Goal: Task Accomplishment & Management: Complete application form

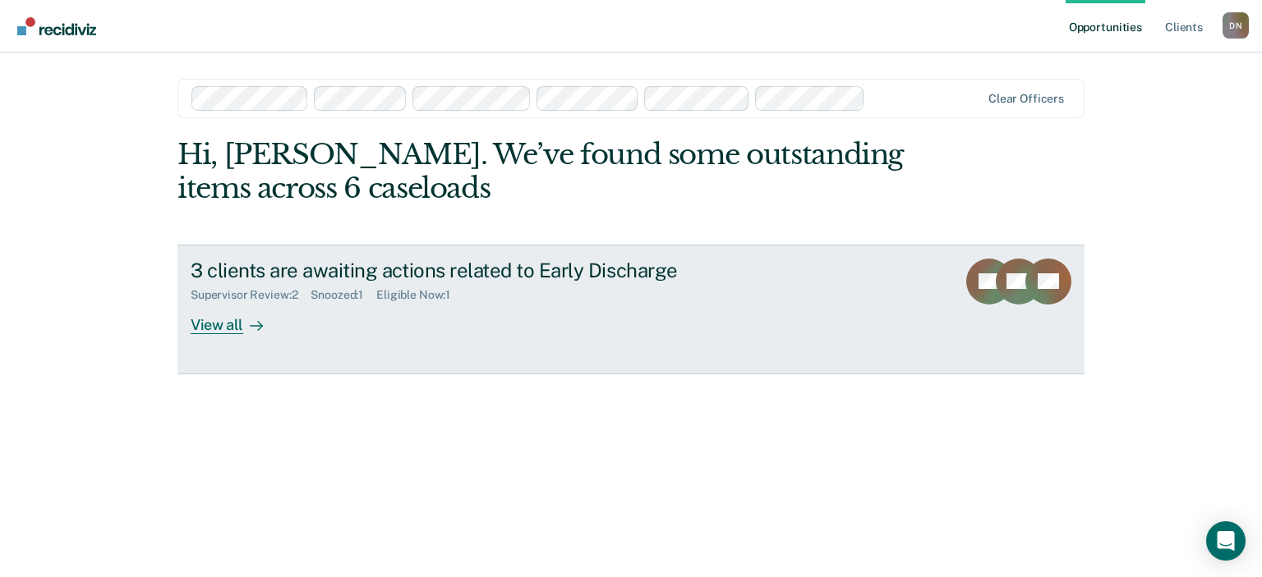
click at [1000, 285] on icon at bounding box center [1016, 267] width 68 height 62
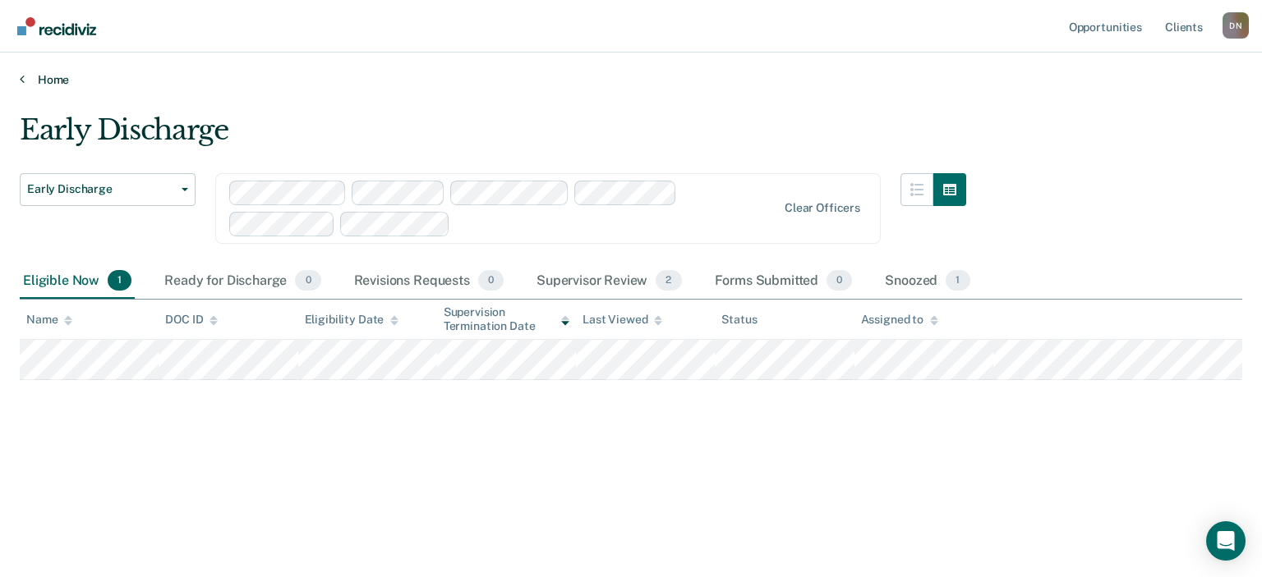
click at [54, 80] on link "Home" at bounding box center [631, 79] width 1222 height 15
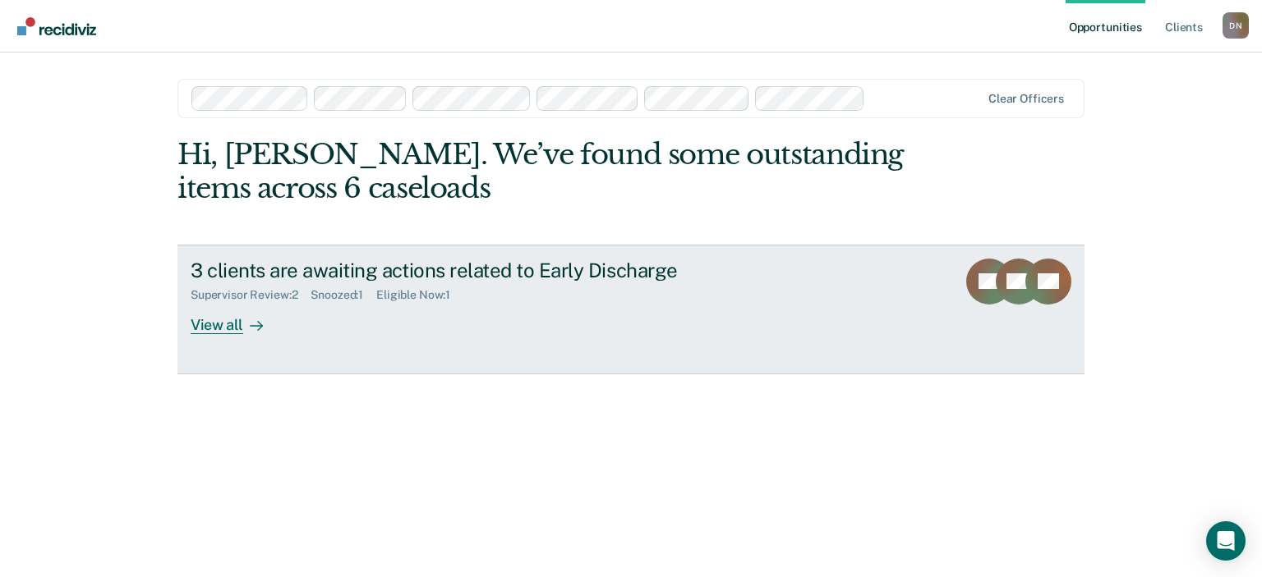
click at [241, 324] on div "View all" at bounding box center [237, 318] width 92 height 32
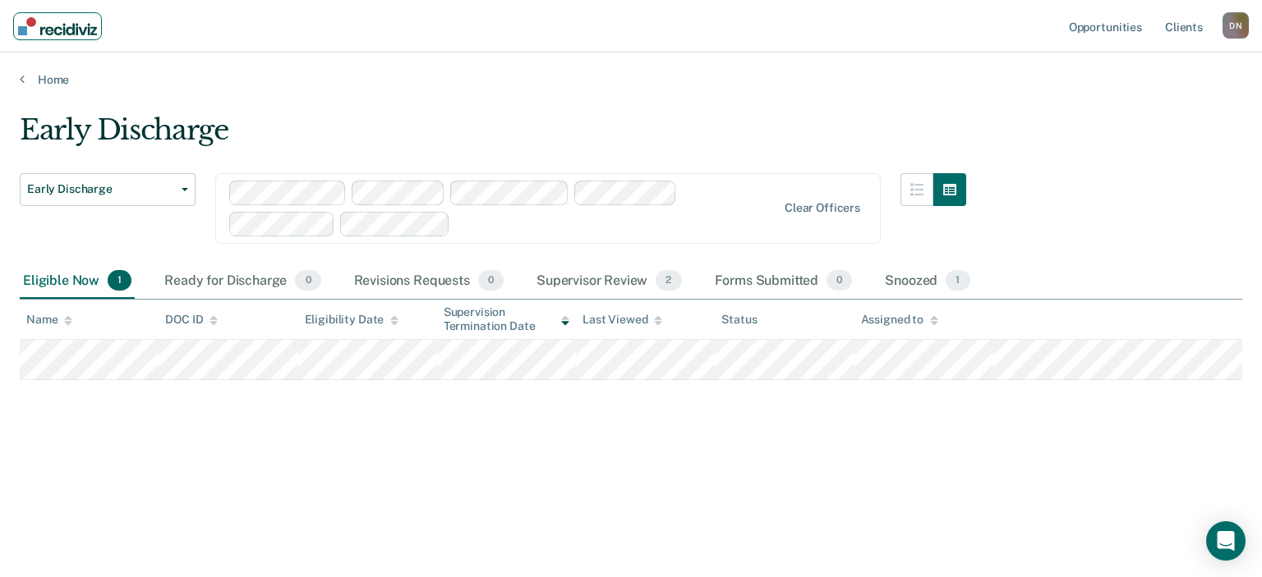
click at [54, 17] on img "Main navigation" at bounding box center [57, 26] width 79 height 18
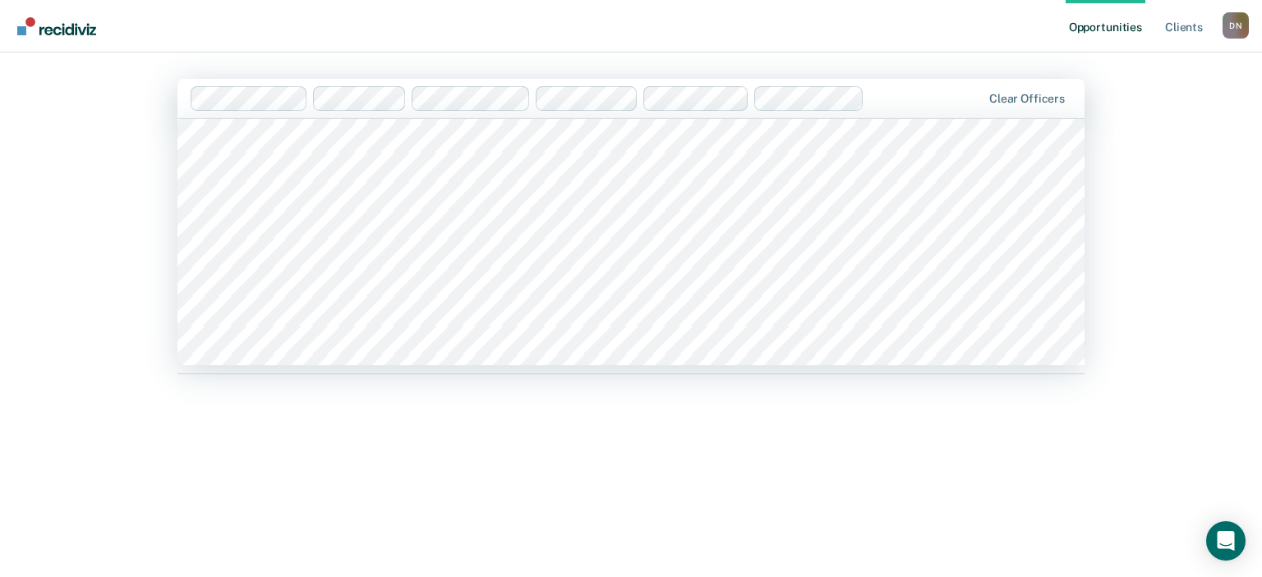
scroll to position [757, 0]
click at [104, 64] on div "Opportunities Client s Dan Newby D N Profile How it works Log Out 508 results a…" at bounding box center [631, 288] width 1262 height 577
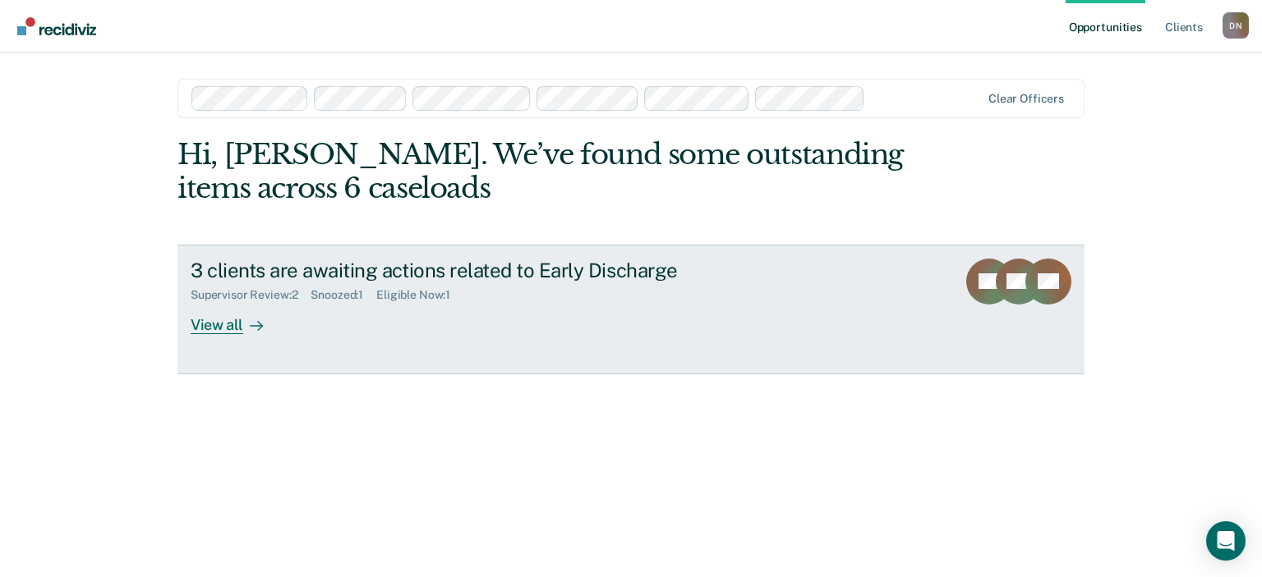
click at [1014, 297] on icon at bounding box center [1029, 301] width 67 height 56
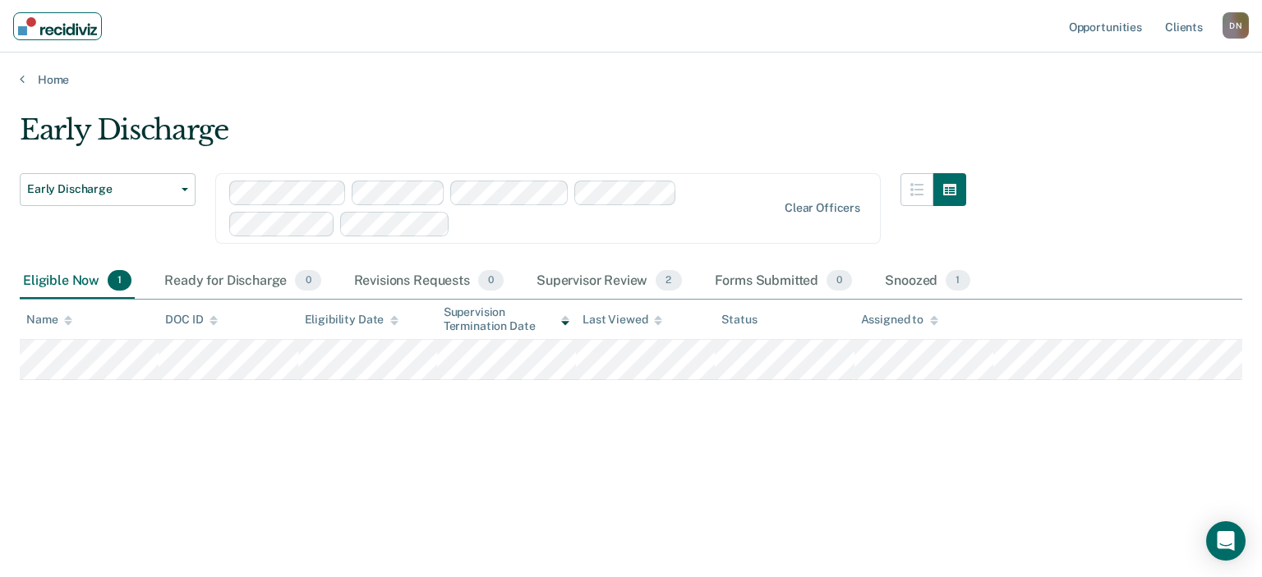
click at [59, 34] on img "Main navigation" at bounding box center [57, 26] width 79 height 18
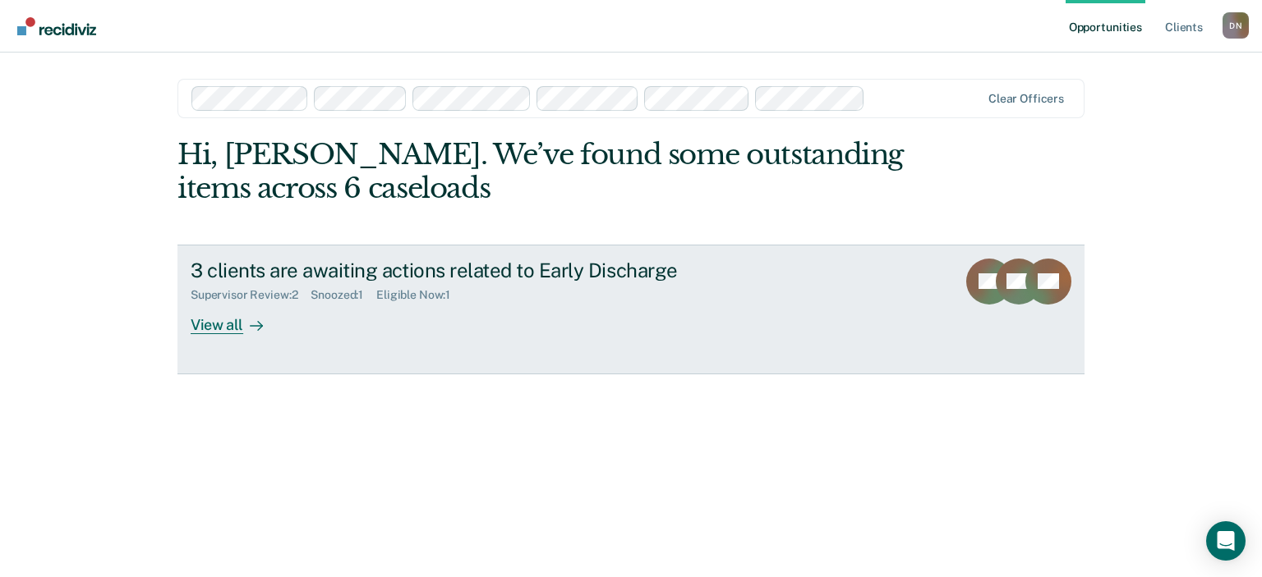
click at [195, 323] on div "View all" at bounding box center [237, 318] width 92 height 32
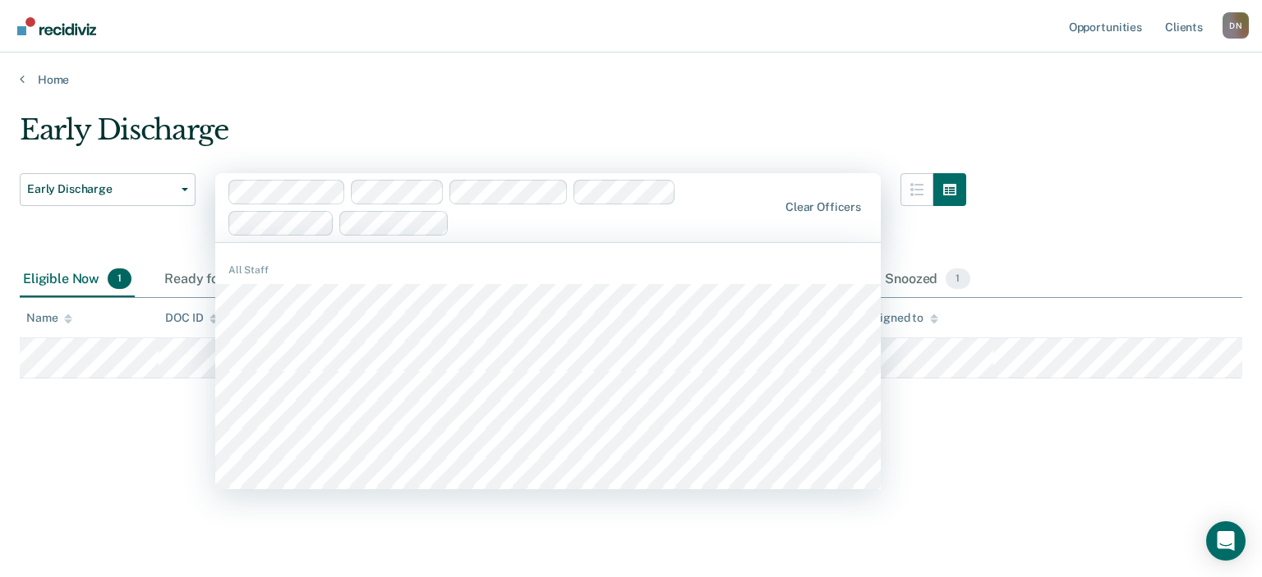
click at [462, 113] on div "Early Discharge" at bounding box center [493, 136] width 946 height 47
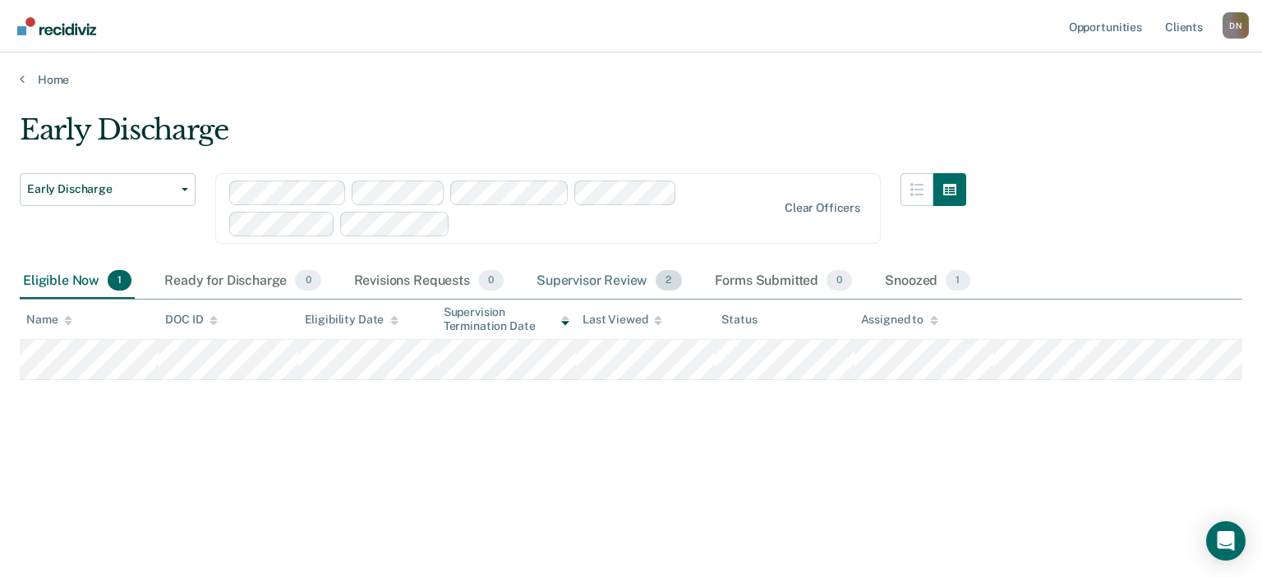
click at [592, 283] on div "Supervisor Review 2" at bounding box center [609, 282] width 152 height 36
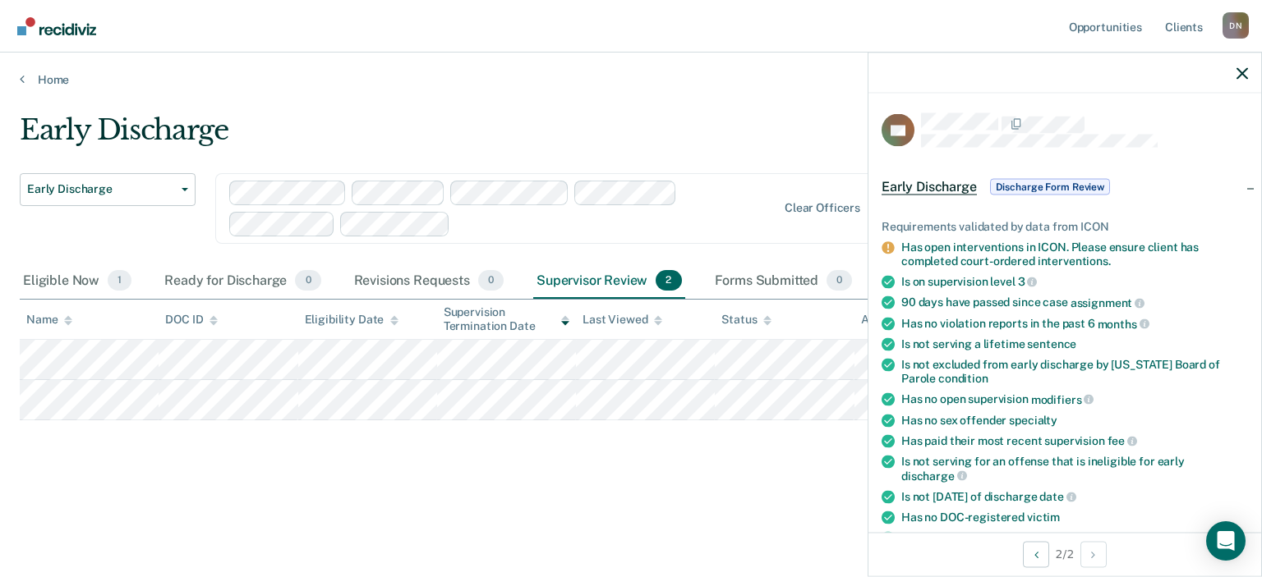
click at [701, 107] on main "Early Discharge Early Discharge Early Discharge Clear officers Eligible Now 1 R…" at bounding box center [631, 329] width 1262 height 485
click at [573, 468] on div "Early Discharge Early Discharge Early Discharge Clear officers Eligible Now 1 R…" at bounding box center [631, 309] width 1222 height 393
click at [671, 468] on div "Early Discharge Early Discharge Early Discharge Clear officers Eligible Now 1 R…" at bounding box center [631, 309] width 1222 height 393
click at [1240, 72] on icon "button" at bounding box center [1241, 72] width 11 height 11
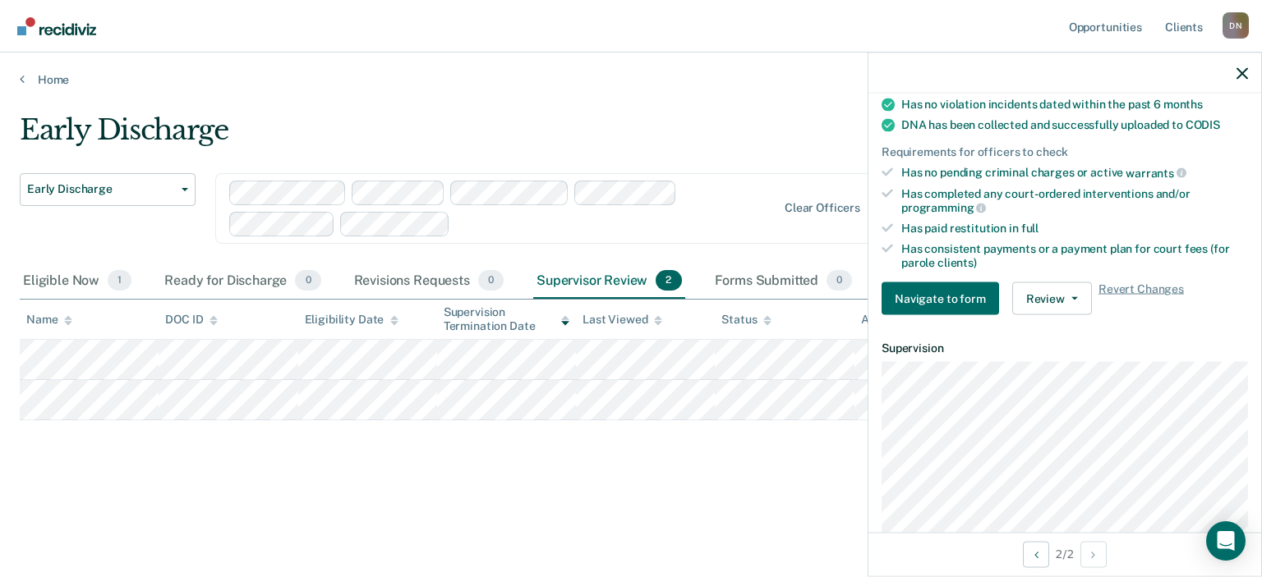
scroll to position [453, 0]
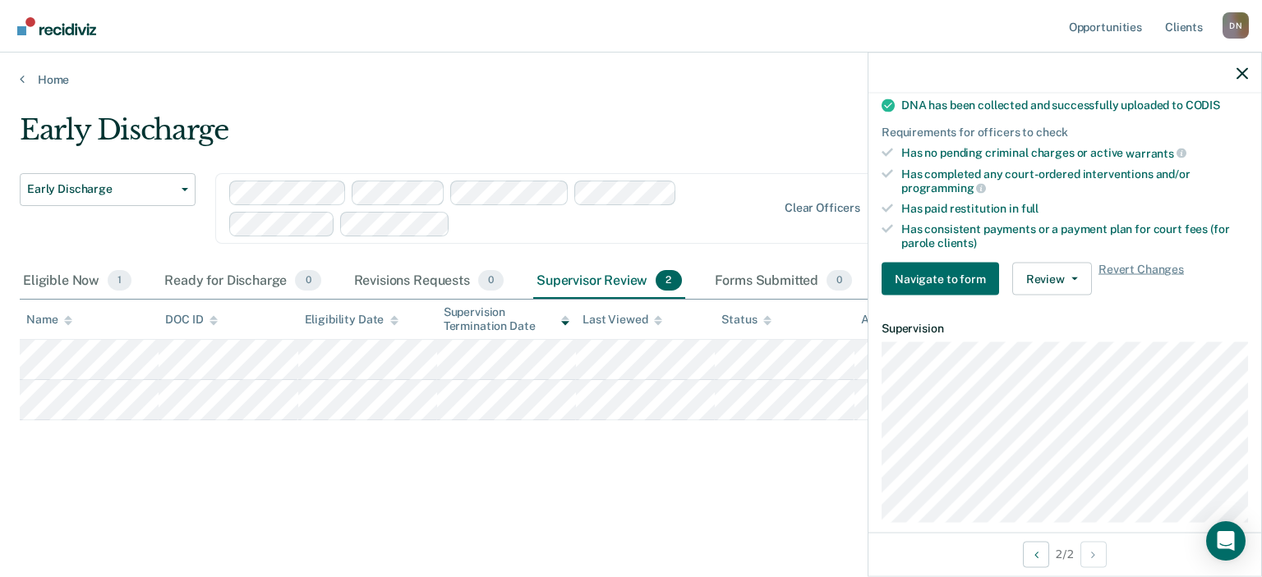
click at [646, 71] on div "Home" at bounding box center [631, 70] width 1262 height 34
click at [1036, 263] on button "Review" at bounding box center [1052, 279] width 80 height 33
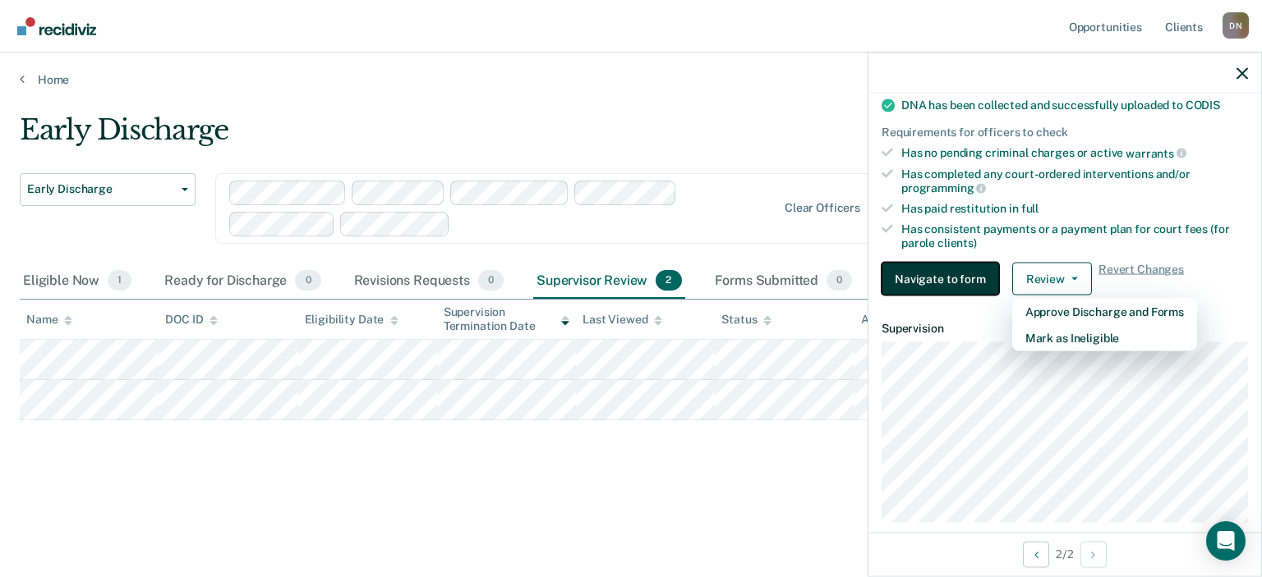
click at [909, 263] on button "Navigate to form" at bounding box center [939, 279] width 117 height 33
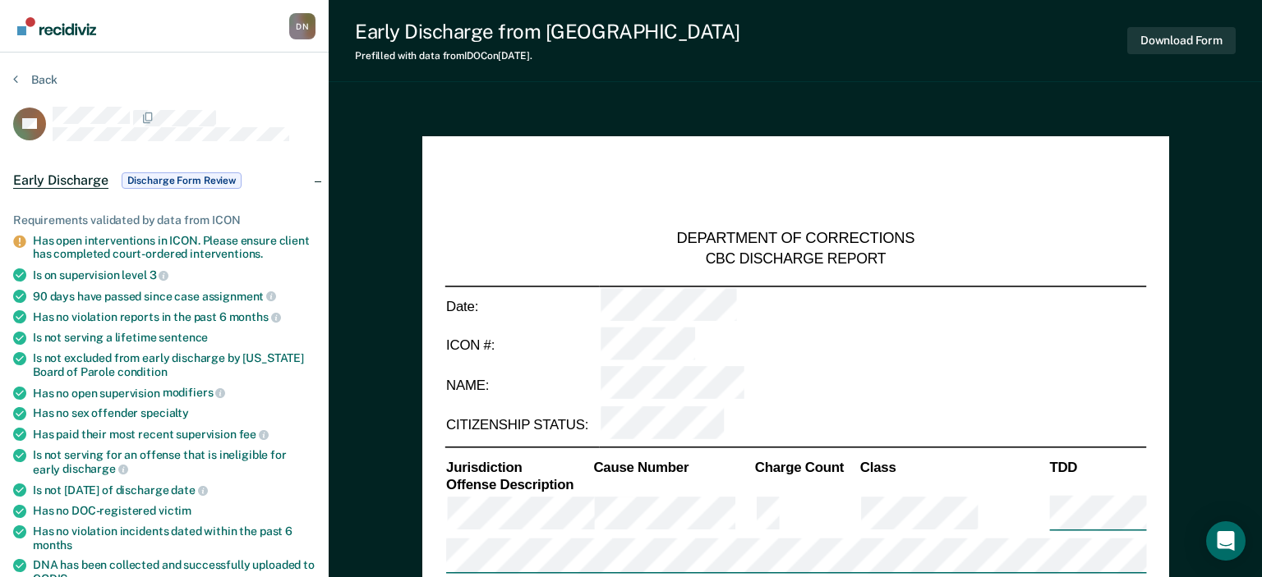
type textarea "x"
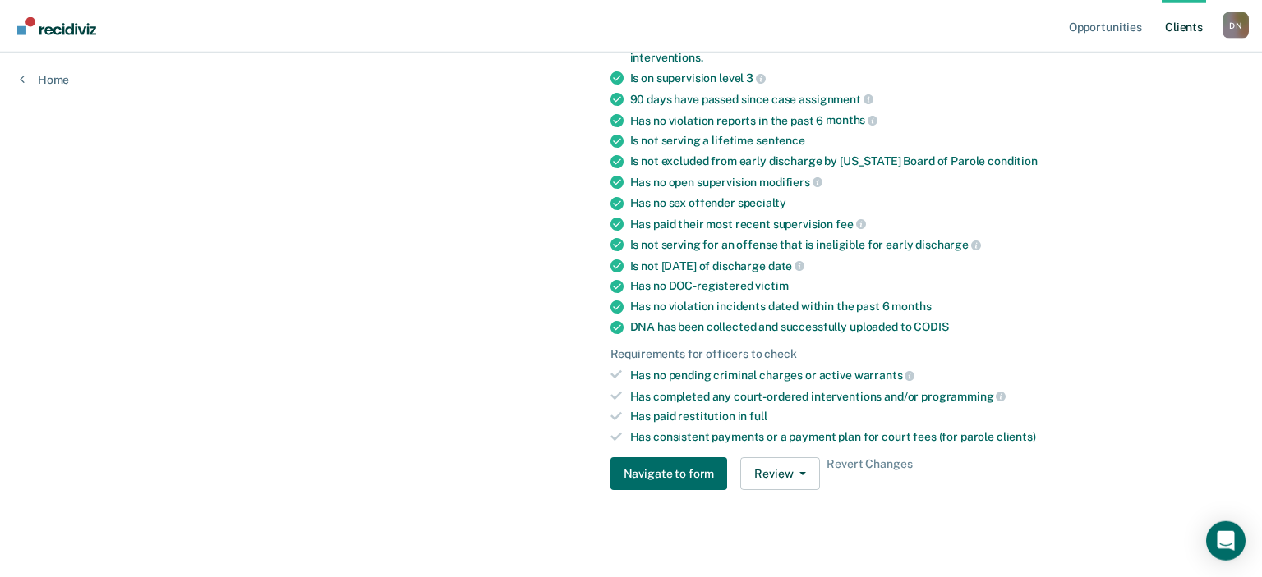
scroll to position [412, 0]
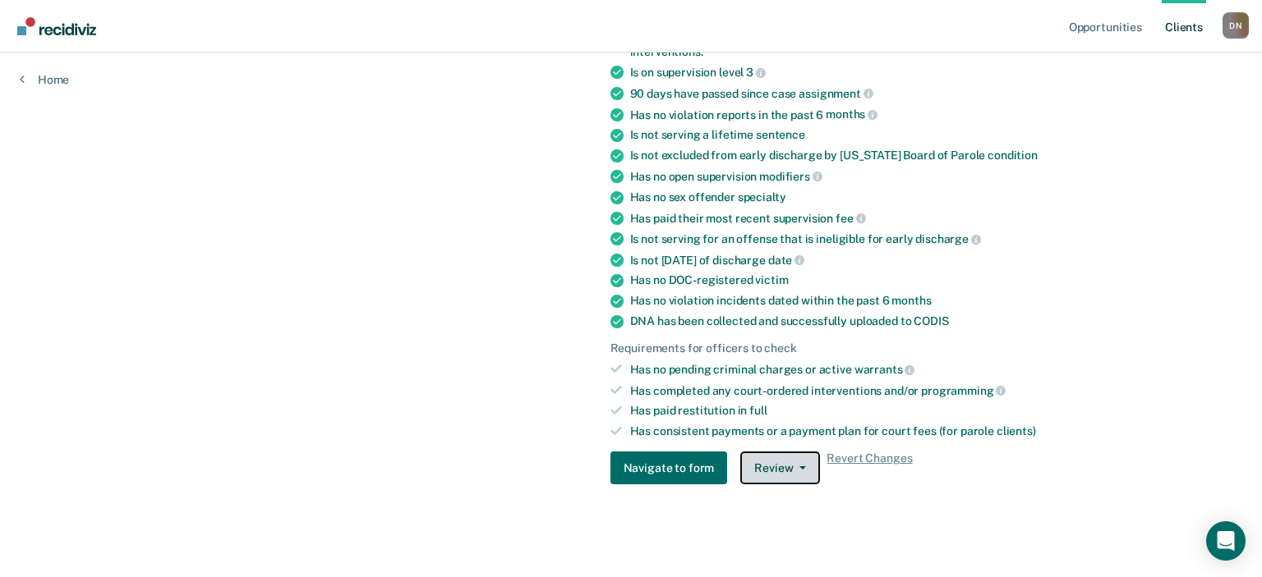
click at [784, 464] on button "Review" at bounding box center [780, 468] width 80 height 33
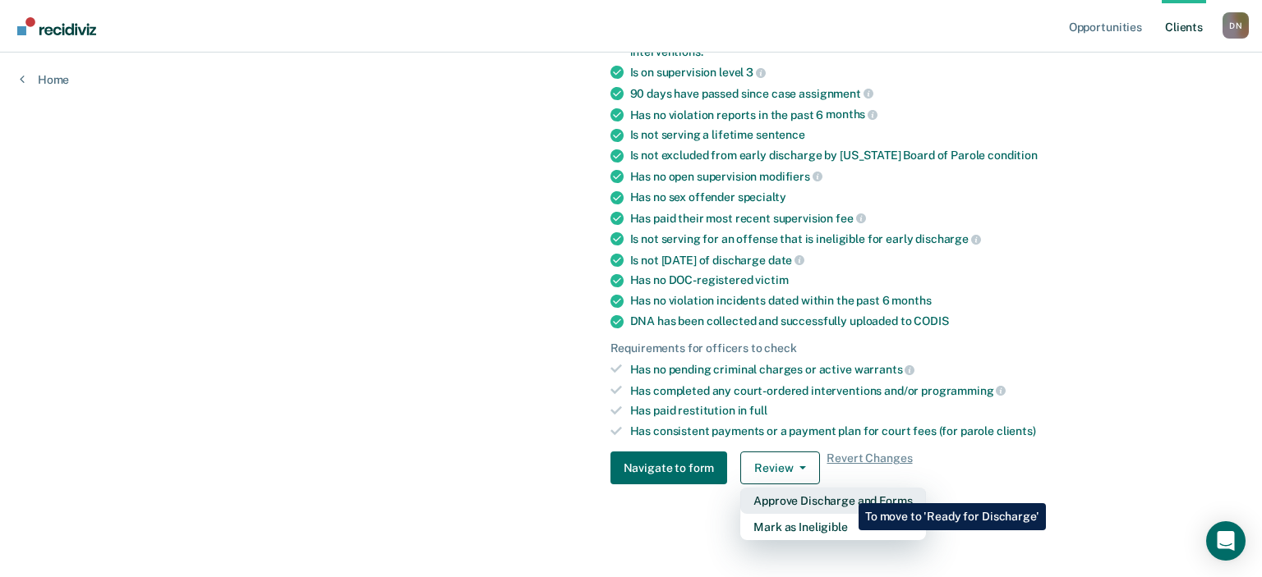
click at [846, 491] on button "Approve Discharge and Forms" at bounding box center [832, 501] width 185 height 26
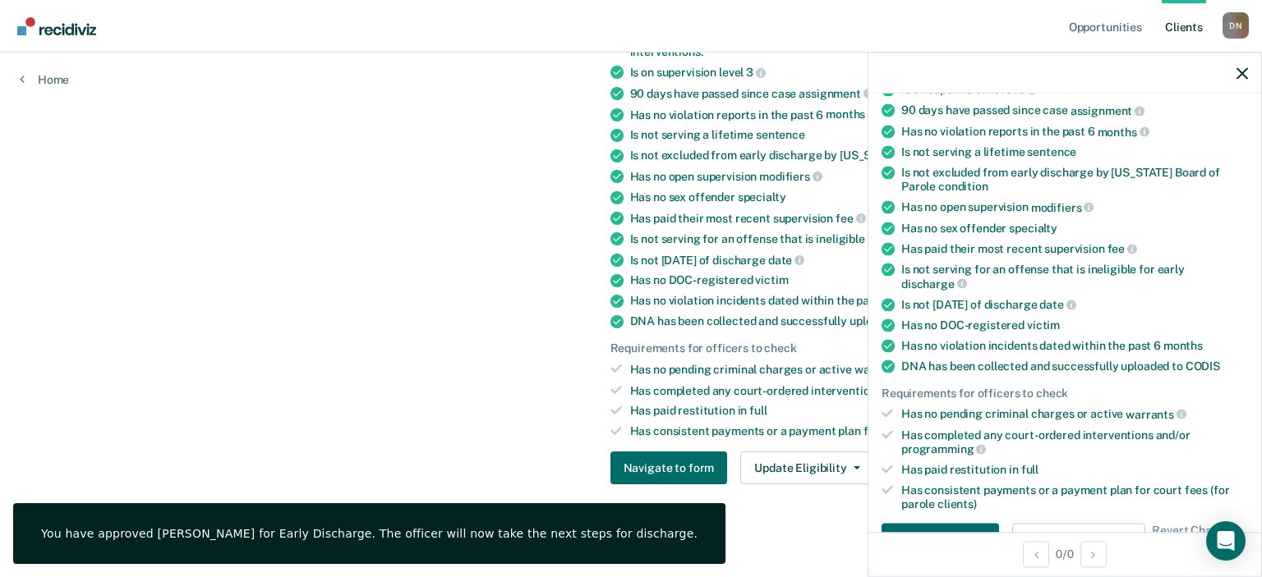
scroll to position [272, 0]
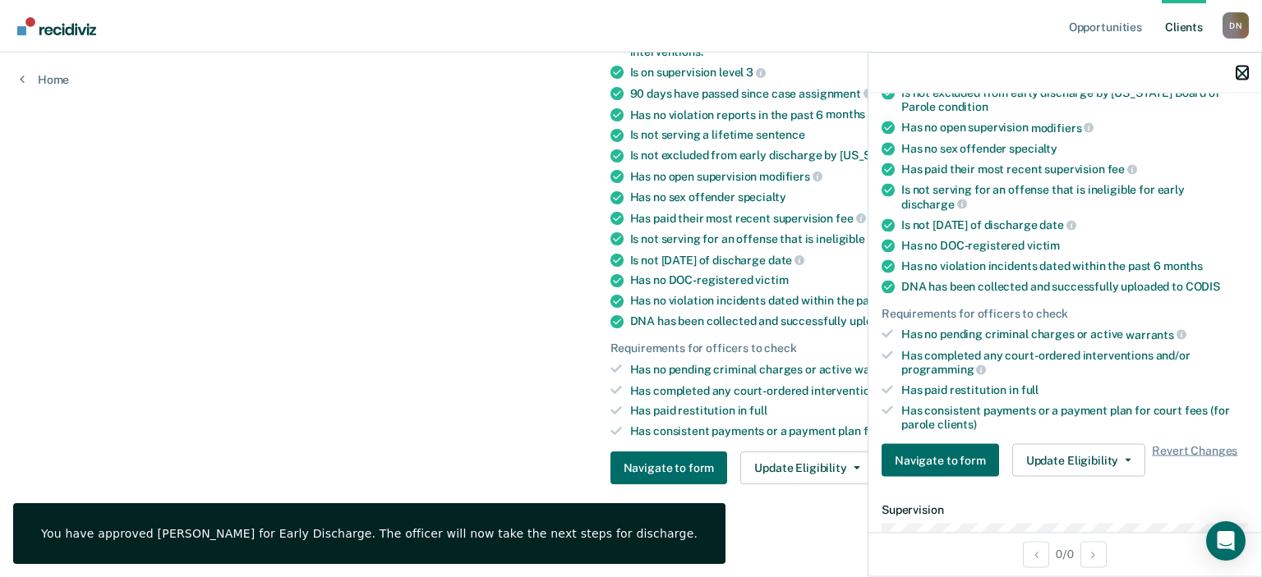
click at [1239, 71] on icon "button" at bounding box center [1241, 72] width 11 height 11
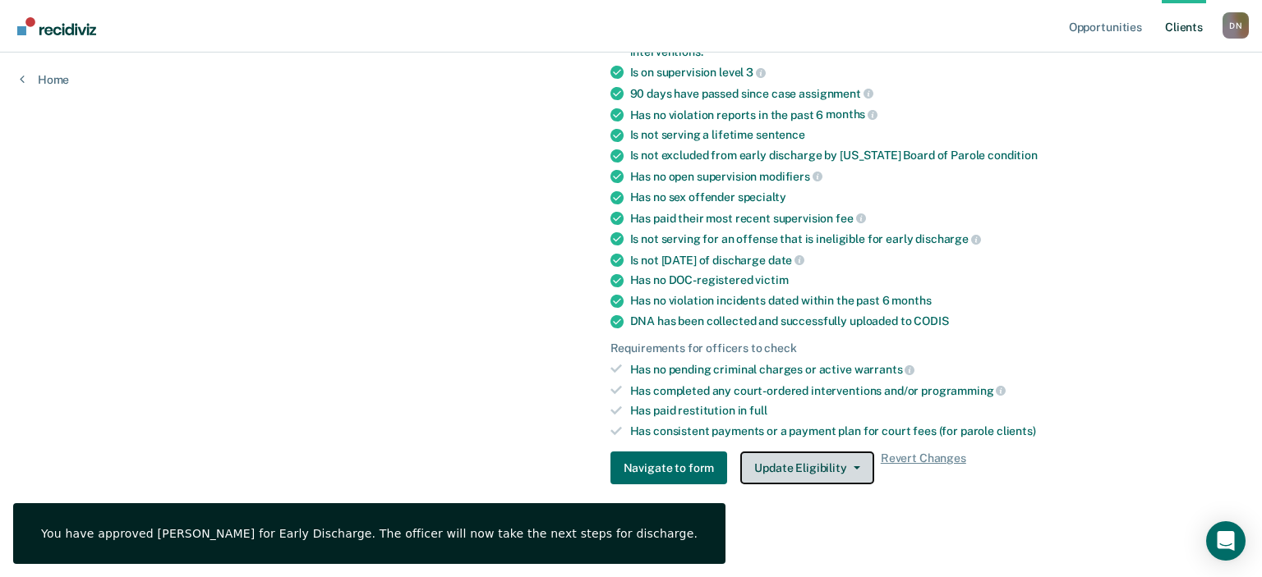
scroll to position [0, 0]
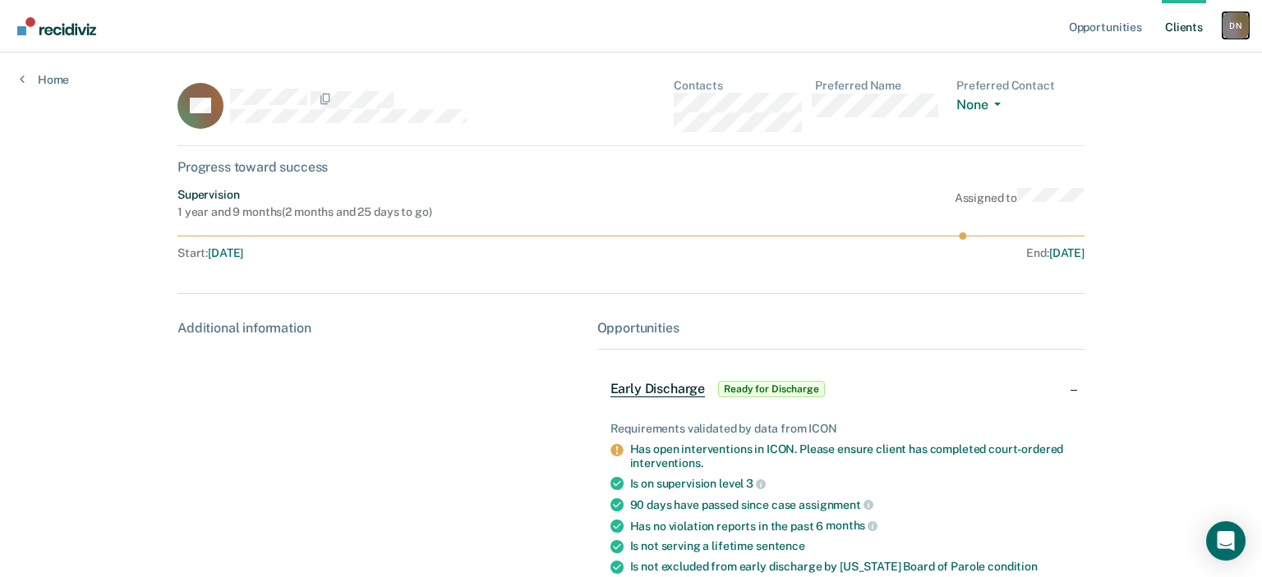
click at [1237, 28] on div "D N" at bounding box center [1235, 25] width 26 height 26
click at [1116, 101] on link "Log Out" at bounding box center [1169, 108] width 132 height 14
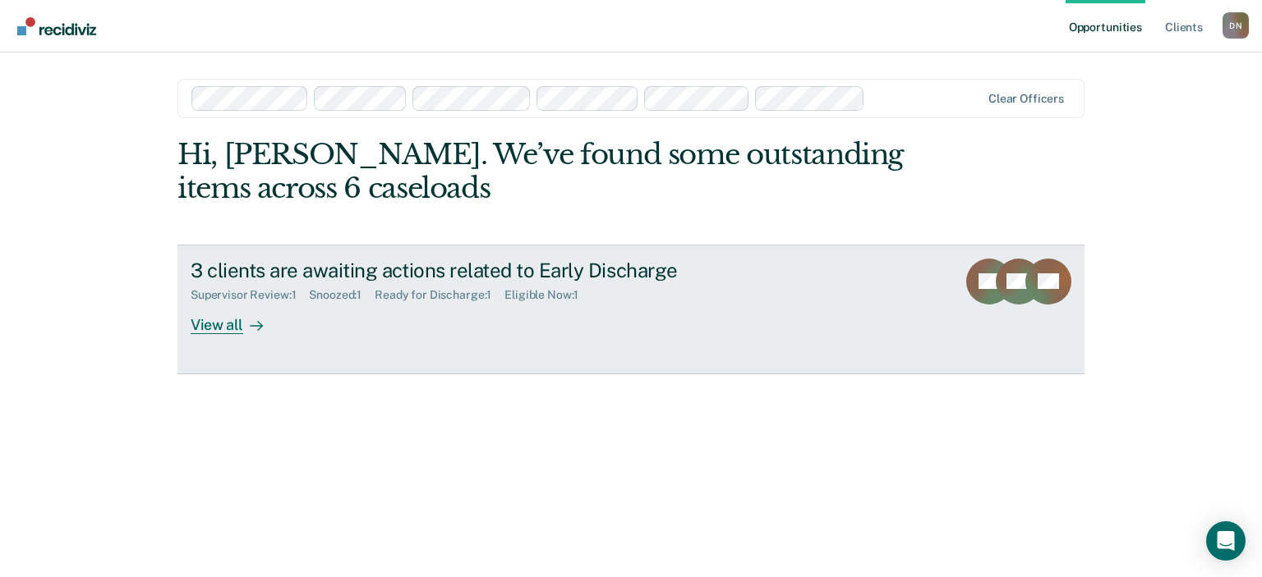
click at [222, 324] on div "View all" at bounding box center [237, 318] width 92 height 32
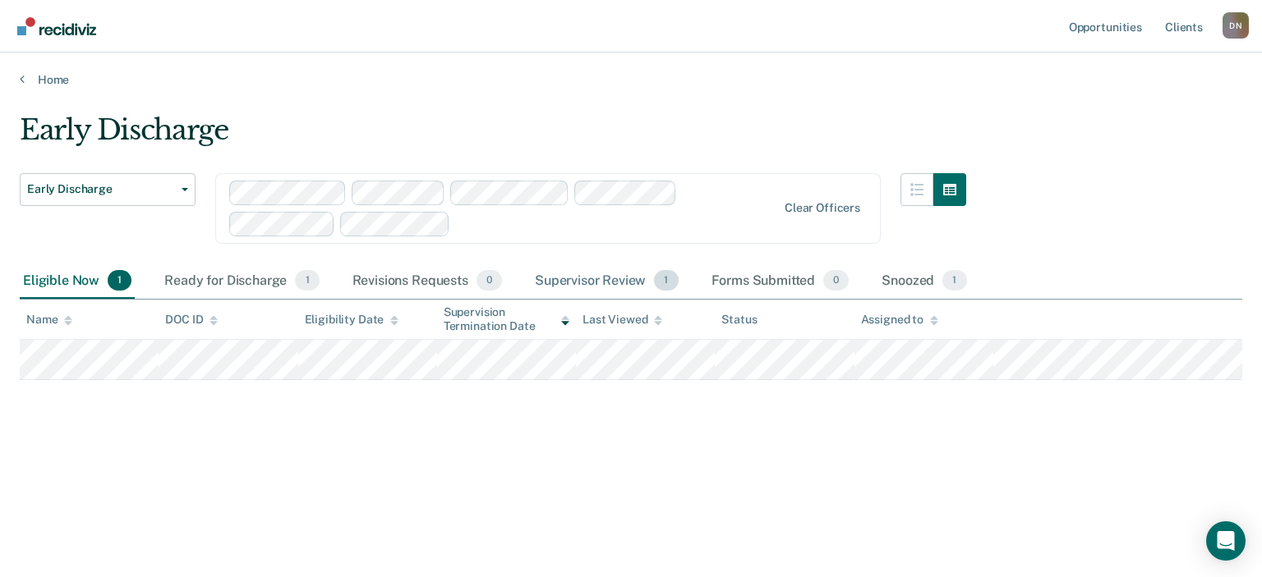
click at [606, 274] on div "Supervisor Review 1" at bounding box center [606, 282] width 150 height 36
click at [255, 284] on div "Ready for Discharge 1" at bounding box center [241, 282] width 161 height 36
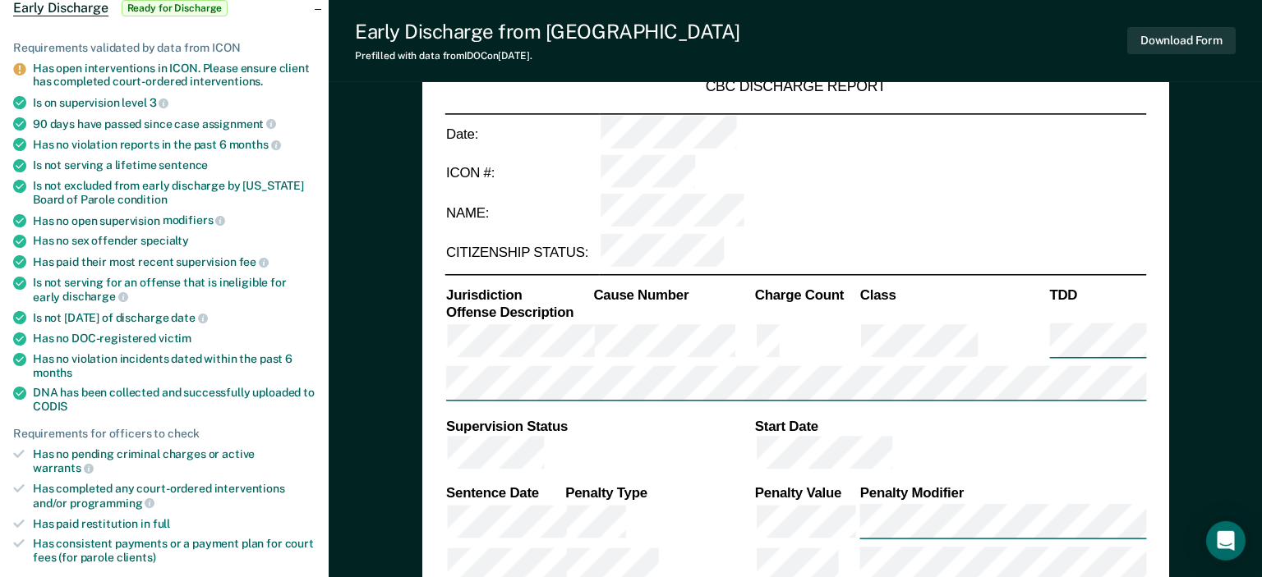
scroll to position [260, 0]
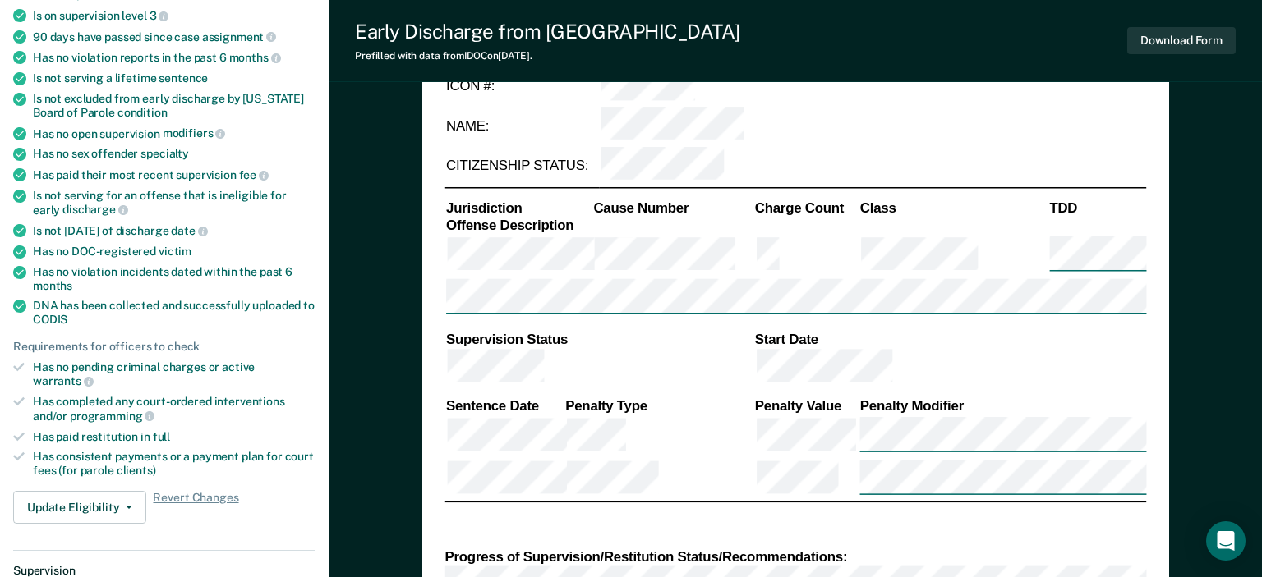
type textarea "x"
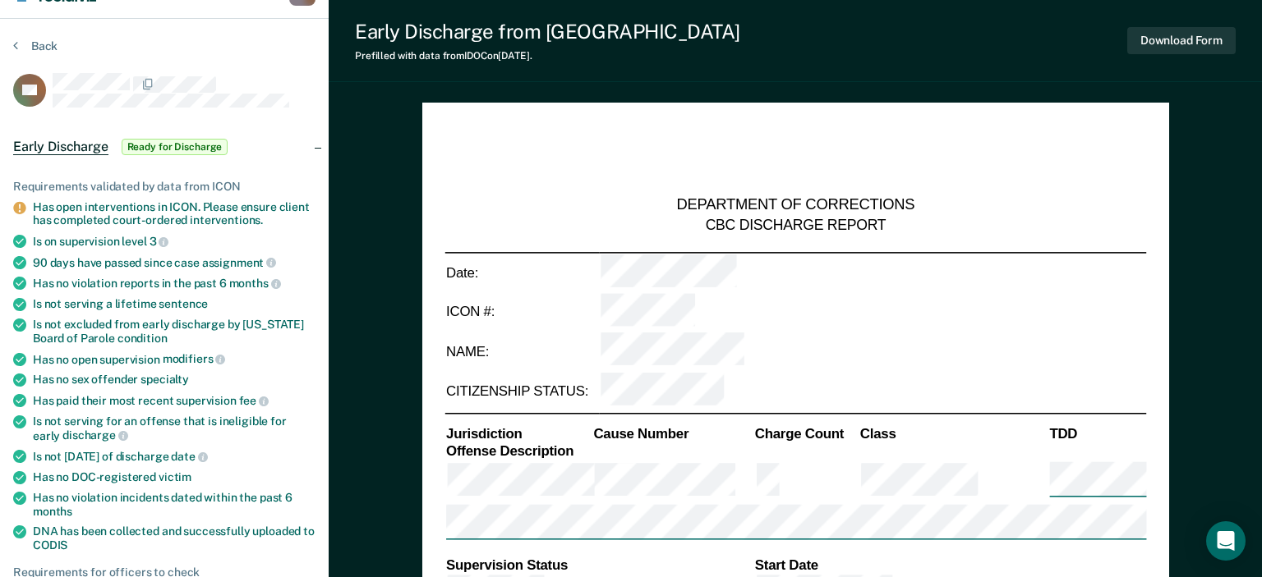
scroll to position [0, 0]
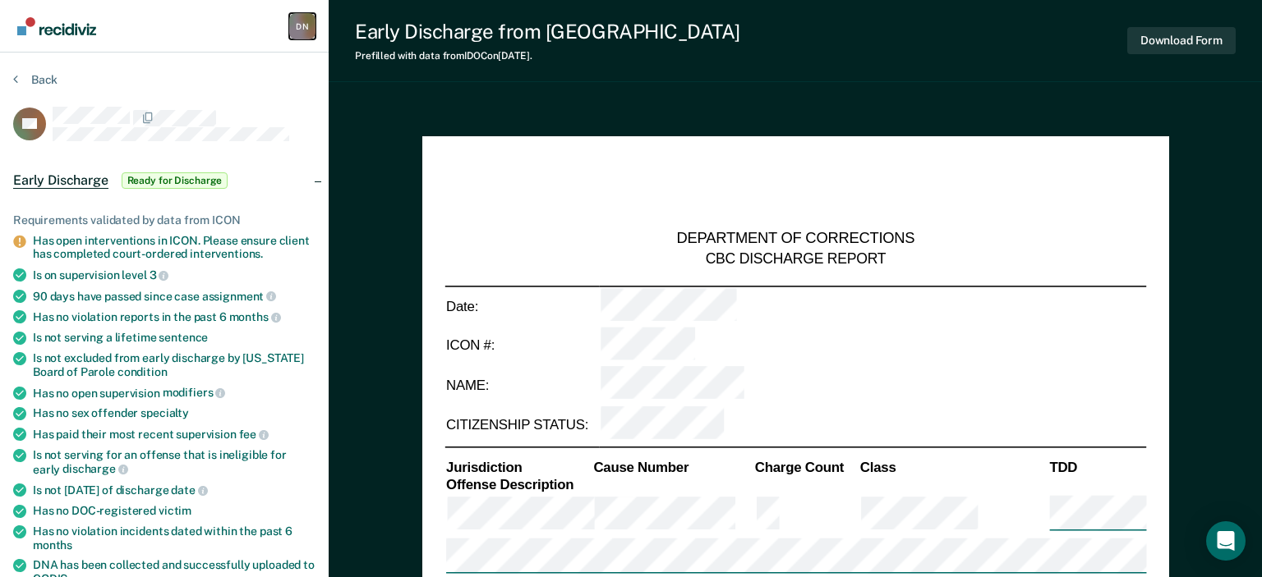
click at [301, 30] on div "D N" at bounding box center [302, 26] width 26 height 26
click at [186, 103] on link "Log Out" at bounding box center [236, 107] width 132 height 14
